Goal: Task Accomplishment & Management: Use online tool/utility

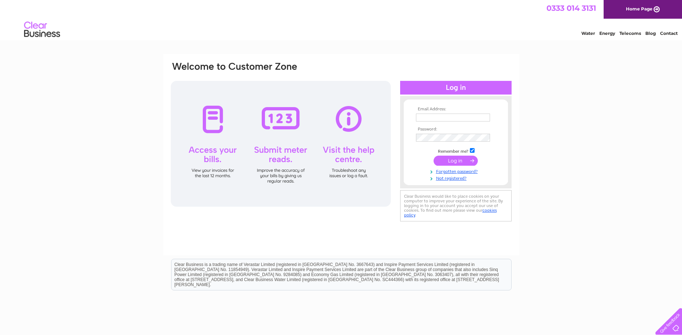
type input "omegamotors@live.co.uk"
click at [458, 160] on input "submit" at bounding box center [455, 161] width 44 height 10
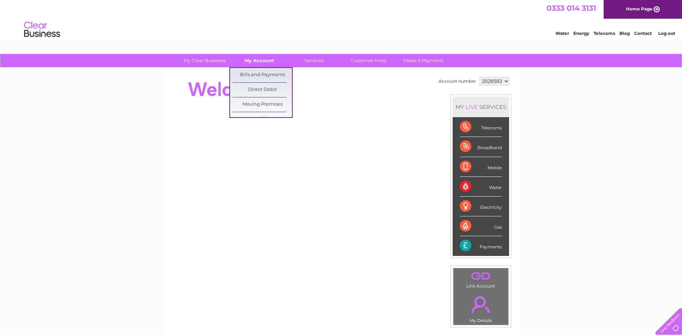
click at [256, 61] on link "My Account" at bounding box center [259, 60] width 59 height 13
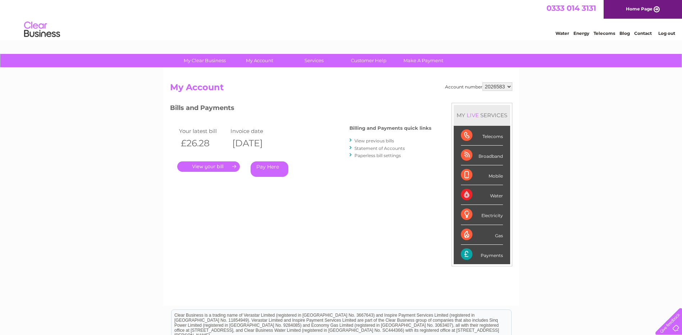
click at [216, 171] on link "." at bounding box center [208, 166] width 63 height 10
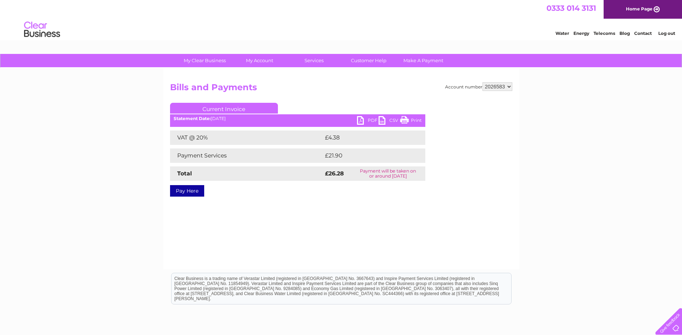
click at [363, 121] on link "PDF" at bounding box center [368, 121] width 22 height 10
click at [376, 59] on link "Customer Help" at bounding box center [368, 60] width 59 height 13
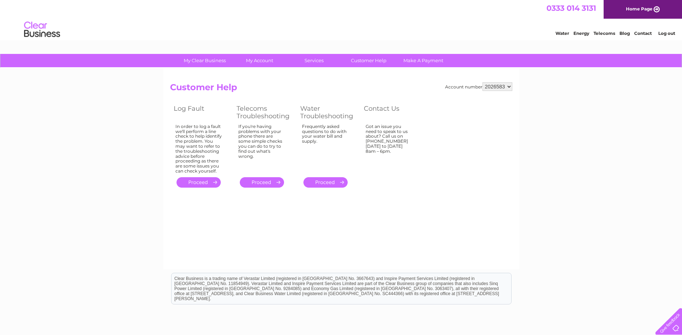
drag, startPoint x: 394, startPoint y: 141, endPoint x: 353, endPoint y: 148, distance: 41.7
click at [353, 148] on tr "In order to log a fault we'll perform a line check to help identify the problem…" at bounding box center [296, 148] width 253 height 53
click at [268, 179] on link "." at bounding box center [262, 182] width 44 height 10
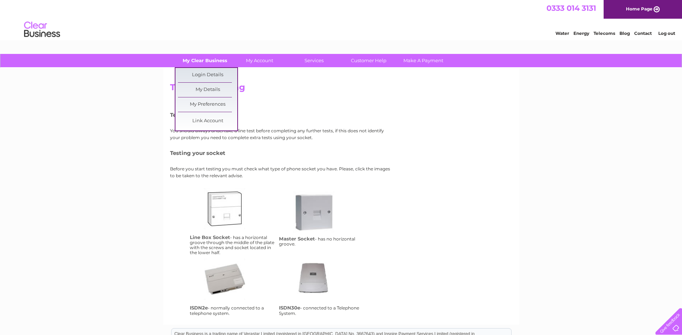
click at [201, 55] on link "My Clear Business" at bounding box center [204, 60] width 59 height 13
